Goal: Transaction & Acquisition: Purchase product/service

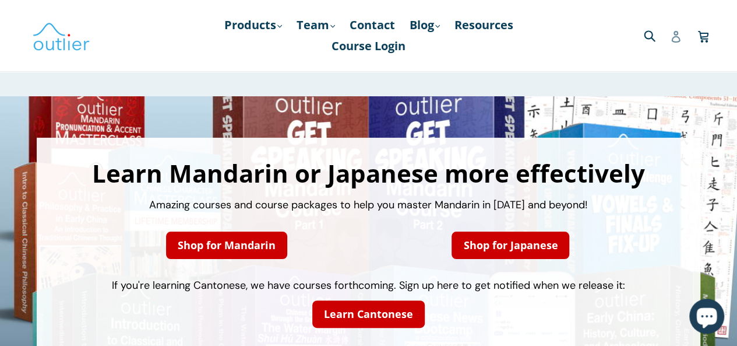
click at [676, 37] on icon at bounding box center [676, 37] width 12 height 12
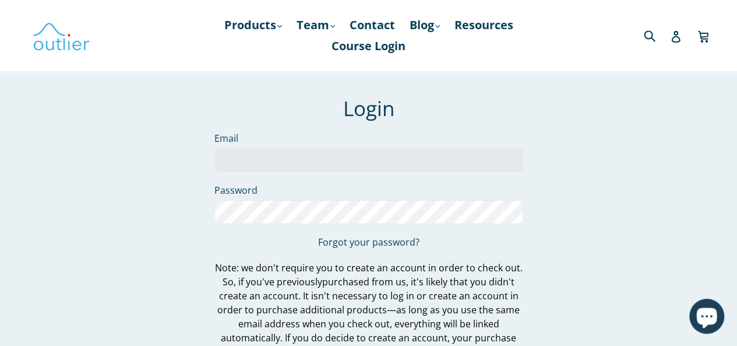
click at [327, 160] on input "Email" at bounding box center [368, 160] width 309 height 24
type input "d.shestacova17@gmail.com"
click at [297, 198] on form "Login Email d.shestacova17@gmail.com Password Forgot your password? Note: we do…" at bounding box center [368, 256] width 309 height 321
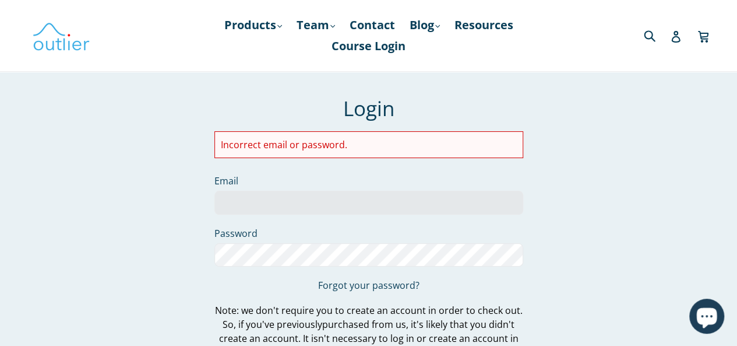
click at [348, 132] on div "Incorrect email or password." at bounding box center [368, 144] width 309 height 27
click at [333, 146] on li "Incorrect email or password." at bounding box center [369, 145] width 296 height 14
click at [320, 192] on input "Email" at bounding box center [368, 203] width 309 height 24
type input "dashenka.sh17@gmail.com"
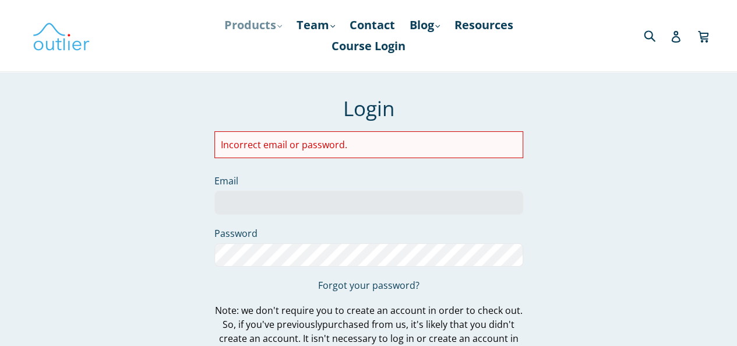
click at [251, 29] on link "Products .cls-1{fill:#231f20} expand" at bounding box center [252, 25] width 69 height 21
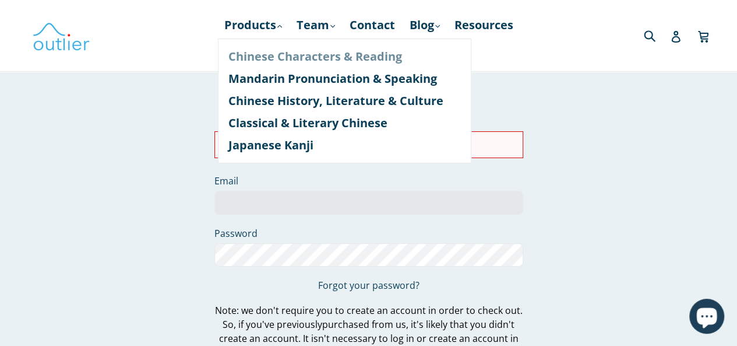
click at [305, 60] on link "Chinese Characters & Reading" at bounding box center [344, 56] width 232 height 22
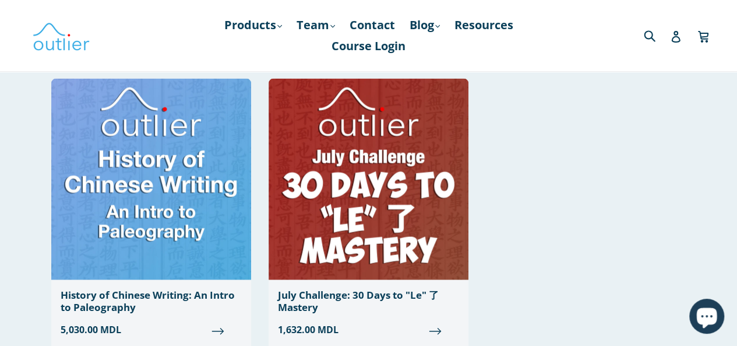
scroll to position [1291, 0]
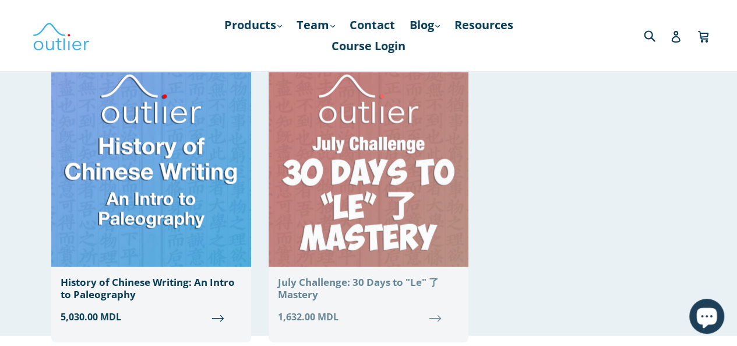
click at [368, 281] on div "July Challenge: 30 Days to "Le" 了 Mastery" at bounding box center [368, 288] width 181 height 24
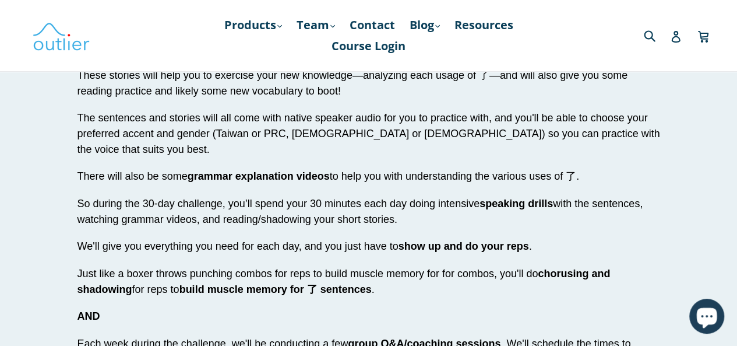
scroll to position [2424, 0]
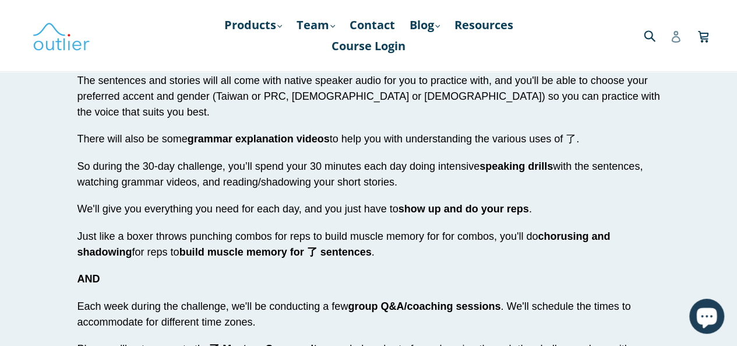
click at [679, 39] on icon at bounding box center [675, 37] width 9 height 12
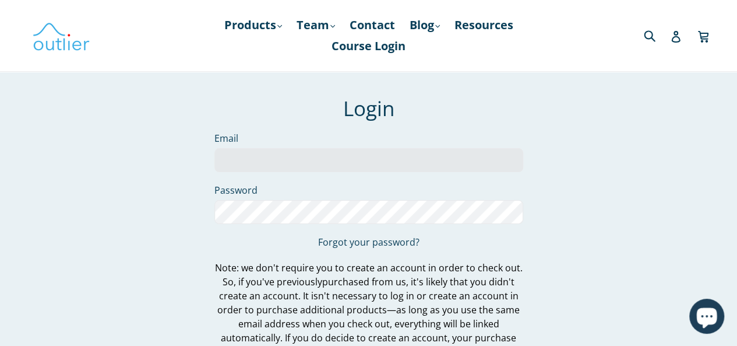
type input "babypink.macarons.withmatcha@gmail.com"
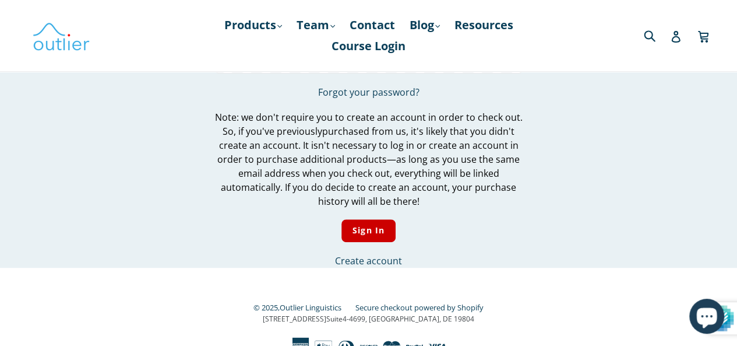
scroll to position [200, 0]
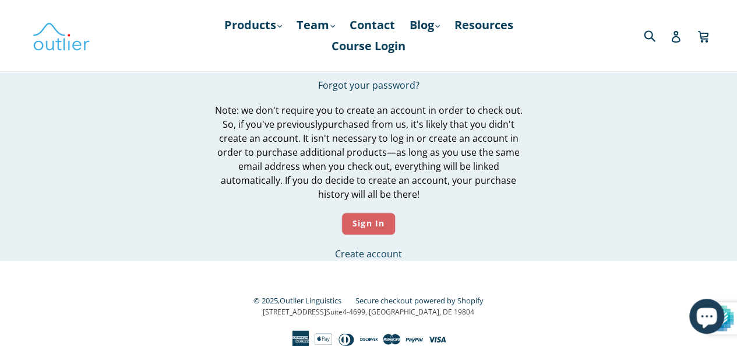
click at [379, 228] on input "Sign In" at bounding box center [368, 223] width 54 height 23
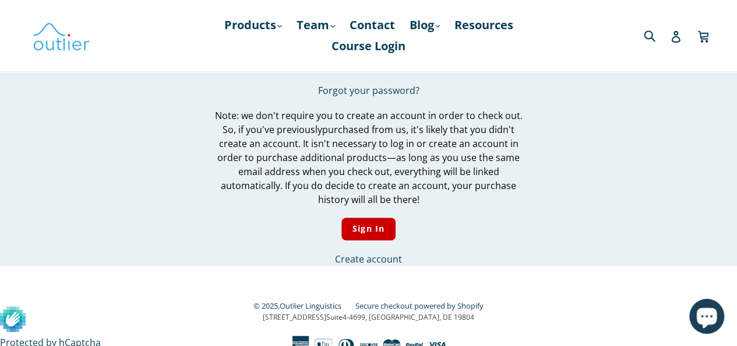
scroll to position [200, 0]
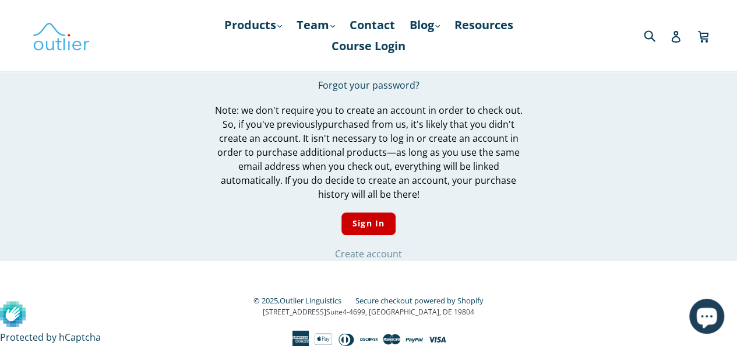
click at [382, 254] on link "Create account" at bounding box center [368, 253] width 67 height 13
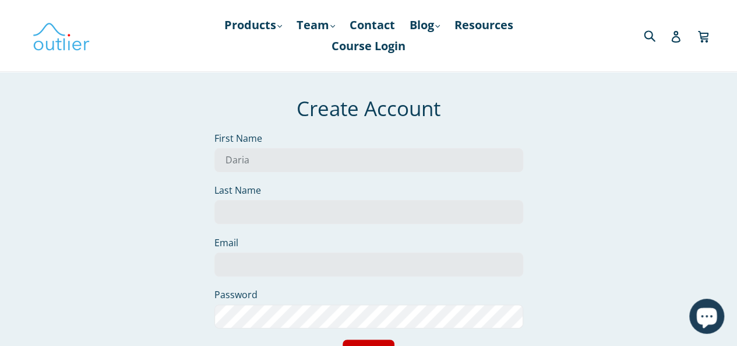
type input "Daria"
click at [403, 203] on input "Last Name" at bounding box center [368, 212] width 309 height 24
type input "S"
click at [249, 266] on input "Email" at bounding box center [368, 264] width 309 height 24
type input "babypink.macarons.withmatcha@gmail.com"
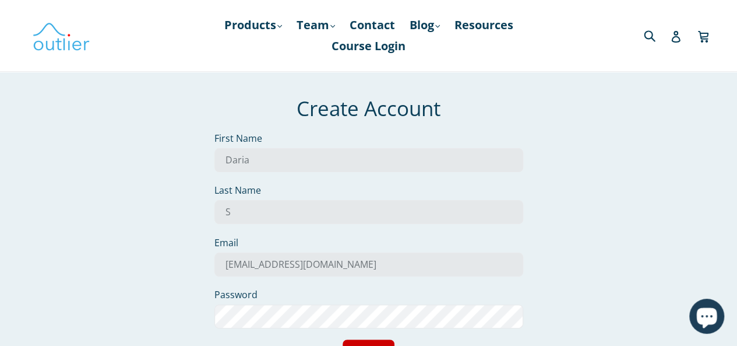
click at [639, 192] on div "Create Account First Name Daria Last Name S Email babypink.macarons.withmatcha@…" at bounding box center [360, 240] width 653 height 288
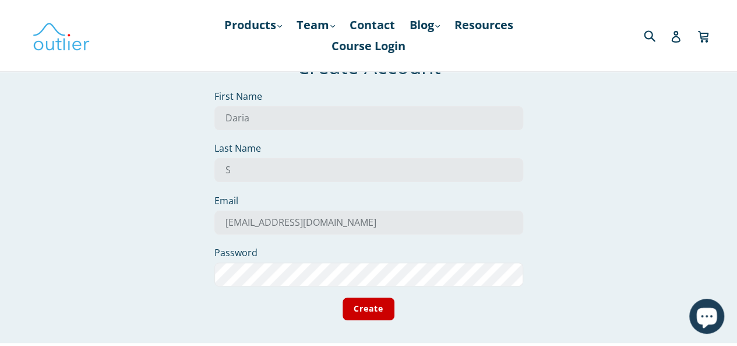
scroll to position [68, 0]
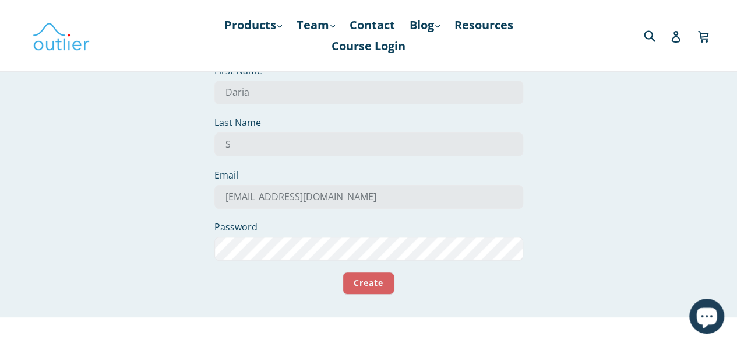
click at [376, 284] on input "Create" at bounding box center [369, 283] width 52 height 23
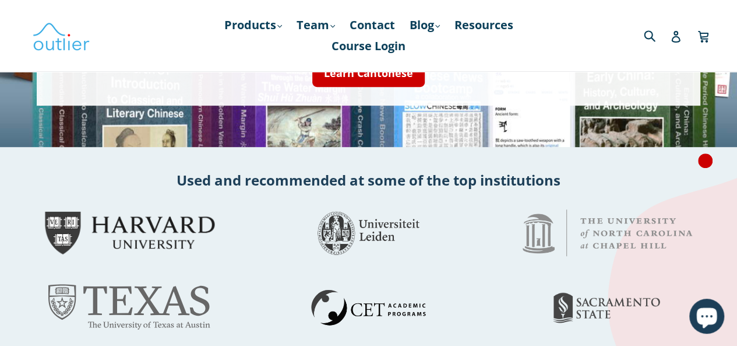
scroll to position [187, 0]
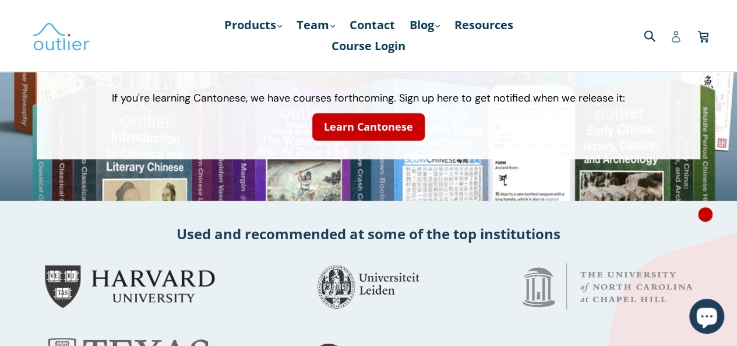
click at [675, 36] on icon at bounding box center [675, 37] width 9 height 12
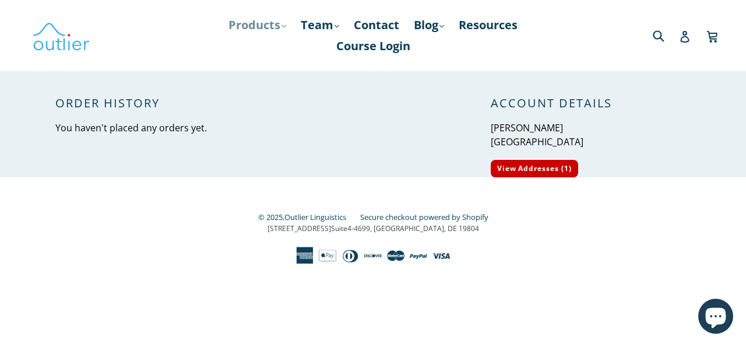
click at [267, 25] on link "Products .cls-1{fill:#231f20} expand" at bounding box center [257, 25] width 69 height 21
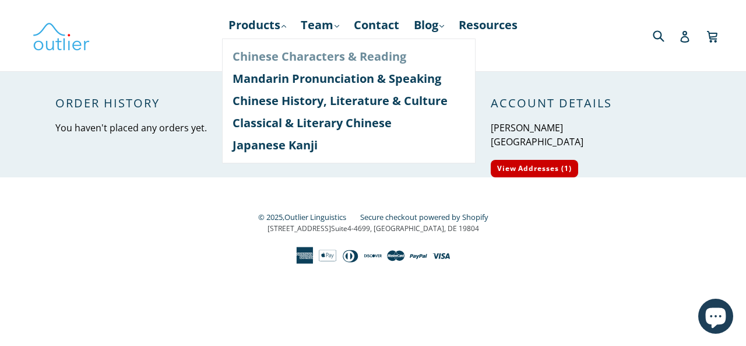
click at [305, 58] on link "Chinese Characters & Reading" at bounding box center [348, 56] width 232 height 22
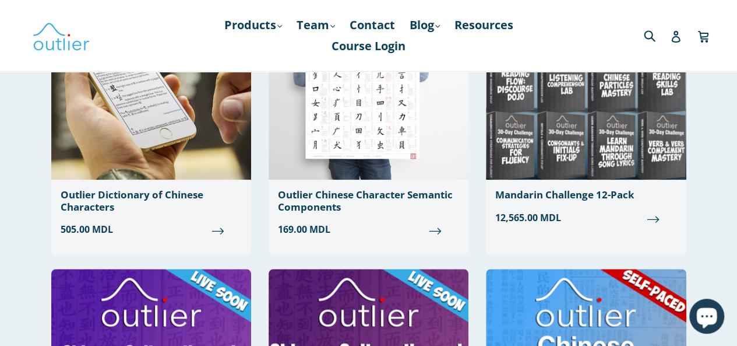
scroll to position [491, 0]
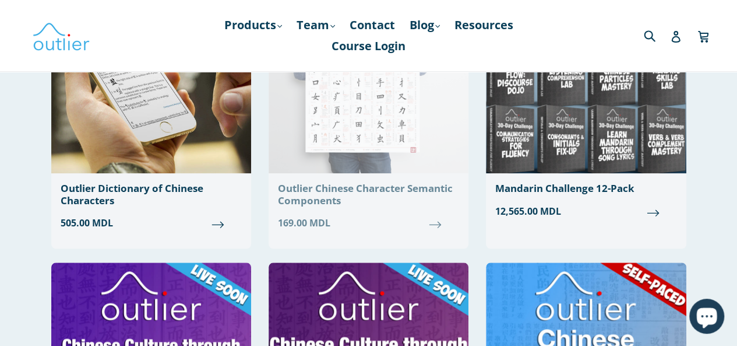
click at [322, 196] on div "Outlier Chinese Character Semantic Components" at bounding box center [368, 194] width 181 height 24
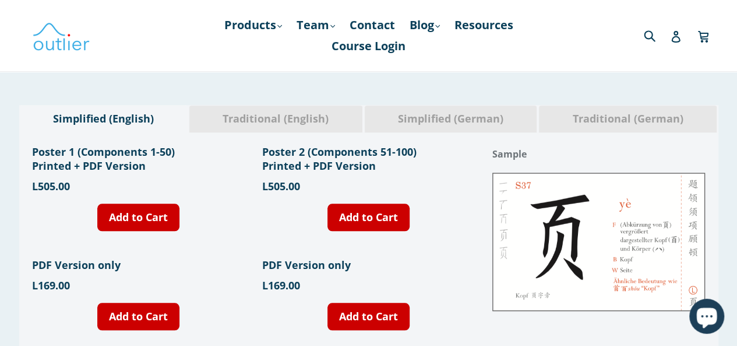
scroll to position [450, 0]
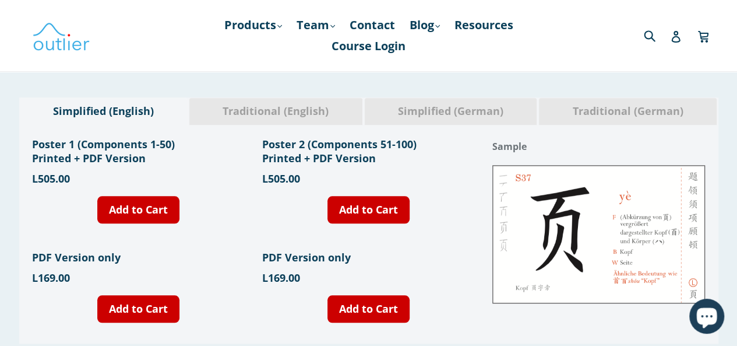
click at [284, 104] on span "Traditional (English)" at bounding box center [276, 111] width 156 height 15
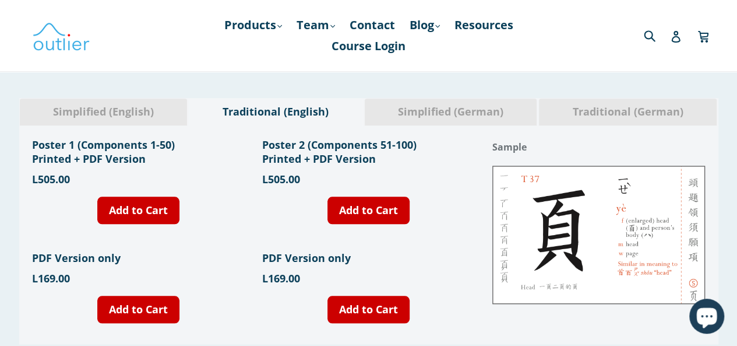
scroll to position [454, 0]
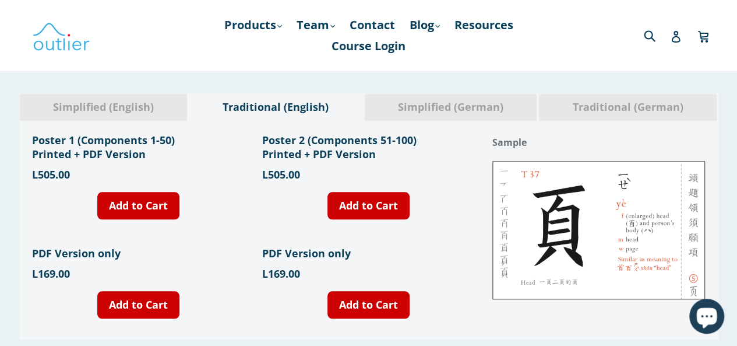
click at [114, 106] on span "Simplified (English)" at bounding box center [104, 107] width 150 height 15
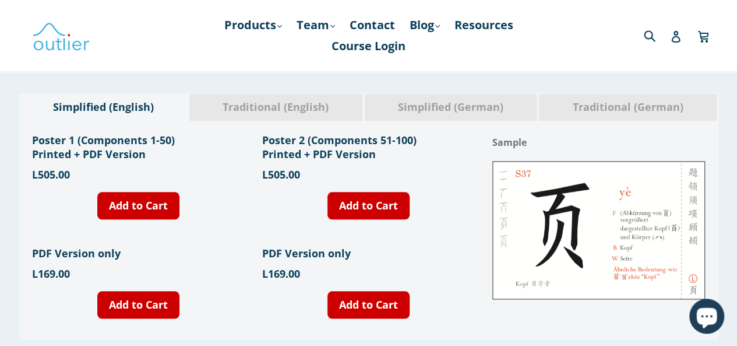
drag, startPoint x: 239, startPoint y: 114, endPoint x: 239, endPoint y: 121, distance: 7.6
click at [239, 121] on div "Poster 1 (Components 1-50) Printed + PDF Version Sold out L505.00 Add to Cart P…" at bounding box center [368, 230] width 699 height 218
click at [247, 107] on span "Traditional (English)" at bounding box center [276, 107] width 156 height 15
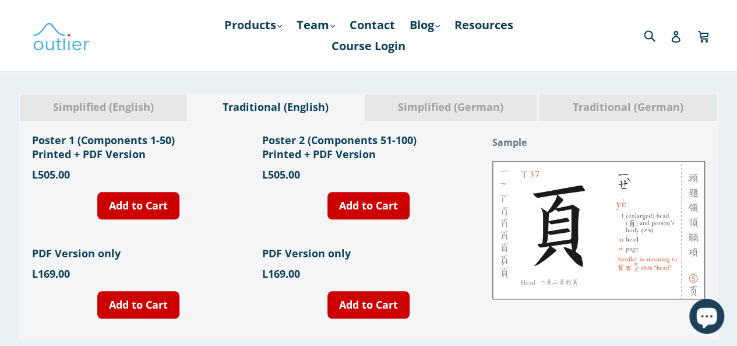
click at [113, 98] on div "Simplified (English)" at bounding box center [103, 106] width 169 height 27
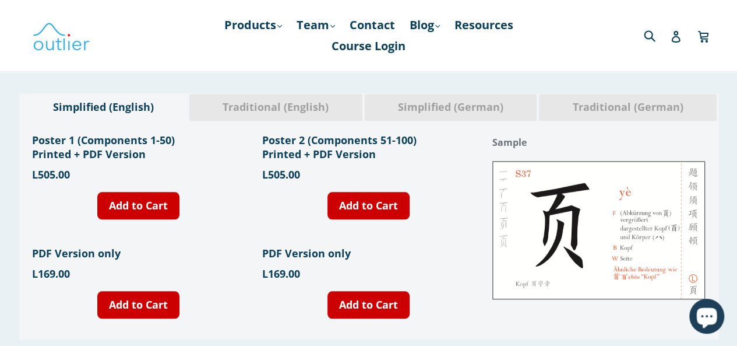
click at [248, 102] on span "Traditional (English)" at bounding box center [276, 107] width 156 height 15
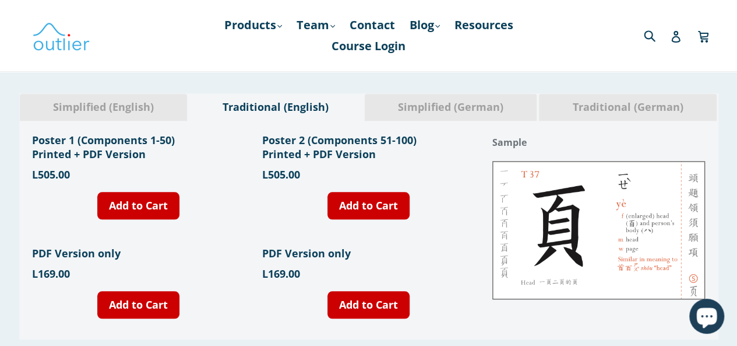
click at [172, 108] on span "Simplified (English)" at bounding box center [104, 107] width 150 height 15
